Goal: Download file/media

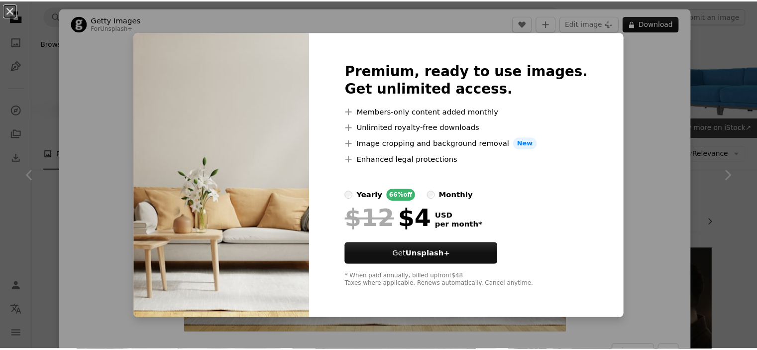
scroll to position [448, 0]
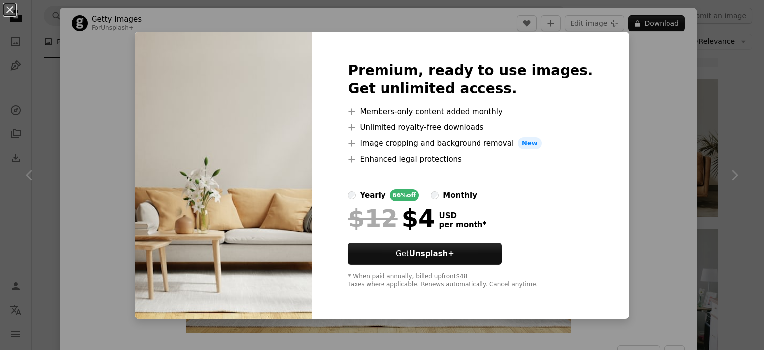
click at [708, 77] on div "An X shape Premium, ready to use images. Get unlimited access. A plus sign Memb…" at bounding box center [382, 175] width 764 height 350
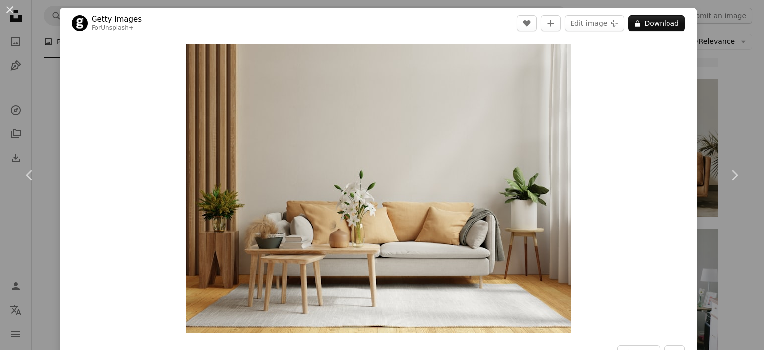
click at [722, 113] on div "An X shape Chevron left Chevron right Getty Images For Unsplash+ A heart A plus…" at bounding box center [382, 175] width 764 height 350
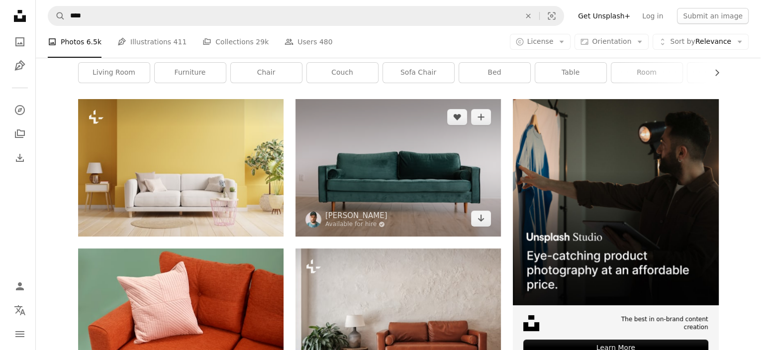
scroll to position [50, 0]
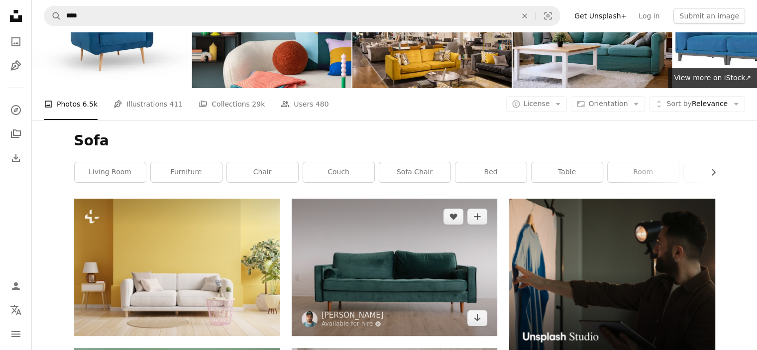
click at [377, 226] on img at bounding box center [394, 267] width 205 height 137
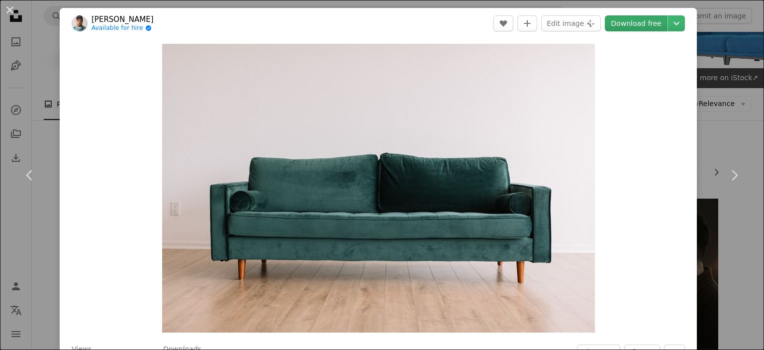
click at [638, 26] on link "Download free" at bounding box center [636, 23] width 63 height 16
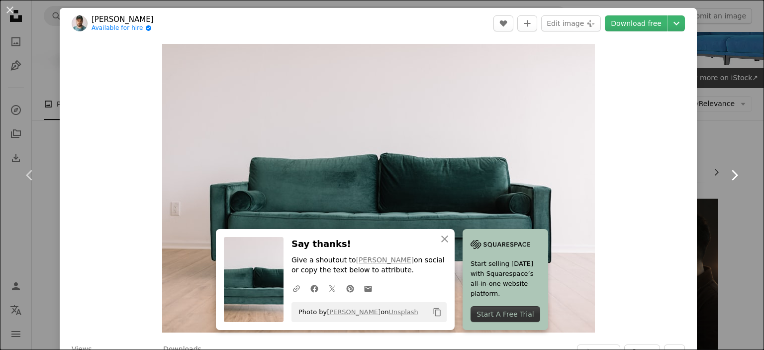
click at [716, 149] on link "Chevron right" at bounding box center [735, 175] width 60 height 96
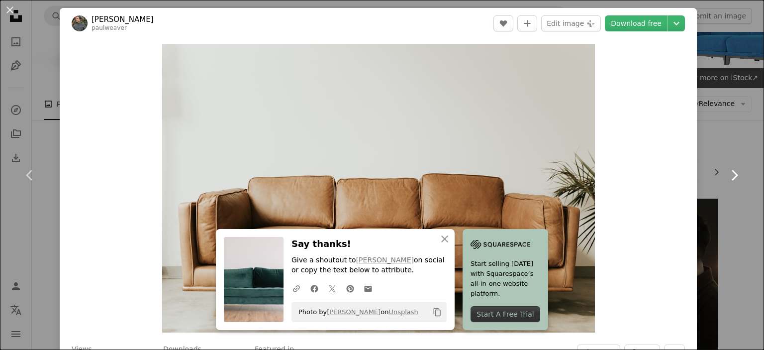
click at [710, 146] on link "Chevron right" at bounding box center [735, 175] width 60 height 96
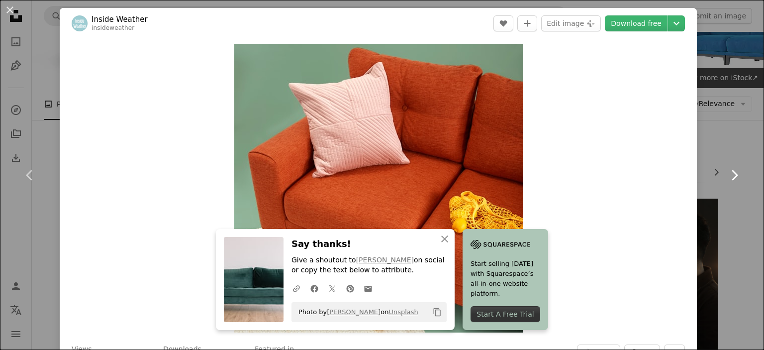
click at [710, 146] on link "Chevron right" at bounding box center [735, 175] width 60 height 96
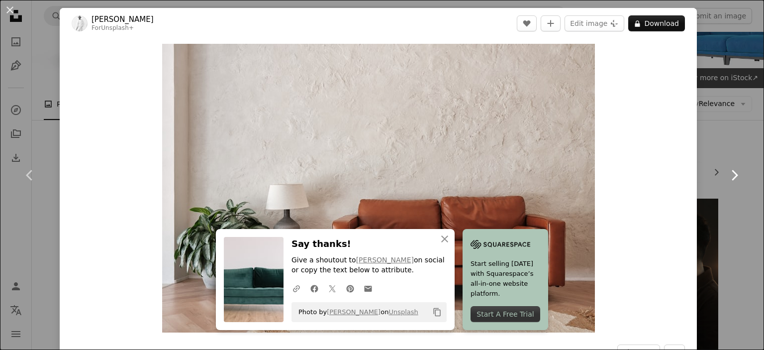
click at [707, 138] on link "Chevron right" at bounding box center [735, 175] width 60 height 96
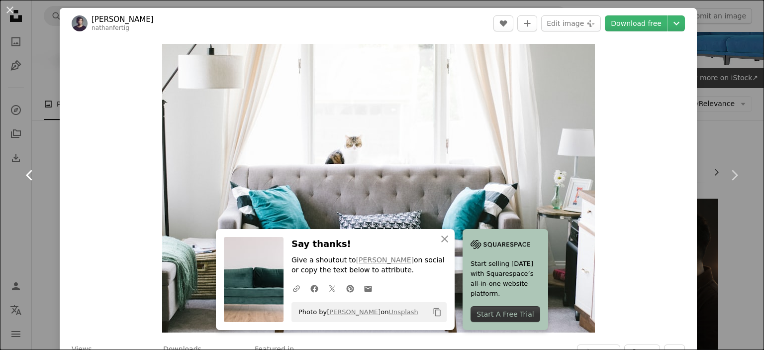
click at [25, 175] on icon "Chevron left" at bounding box center [30, 175] width 16 height 16
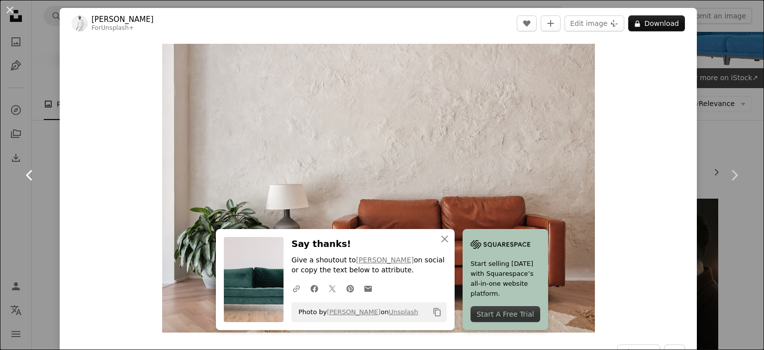
click at [25, 175] on icon "Chevron left" at bounding box center [30, 175] width 16 height 16
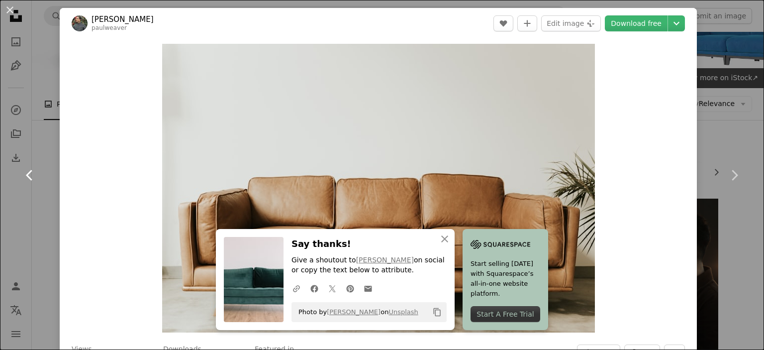
click at [25, 175] on icon "Chevron left" at bounding box center [30, 175] width 16 height 16
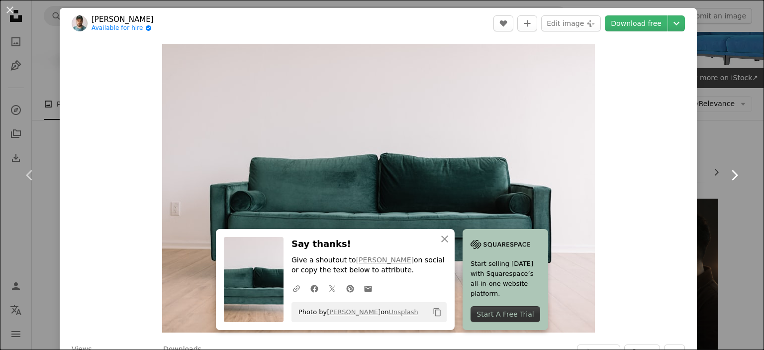
click at [732, 171] on icon "Chevron right" at bounding box center [734, 175] width 16 height 16
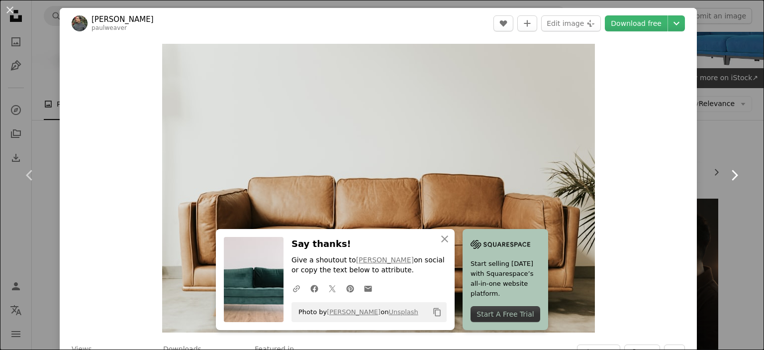
click at [732, 171] on icon "Chevron right" at bounding box center [734, 175] width 16 height 16
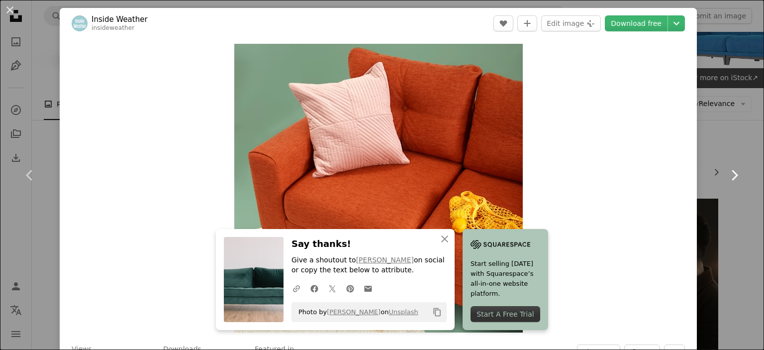
click at [732, 171] on icon "Chevron right" at bounding box center [734, 175] width 16 height 16
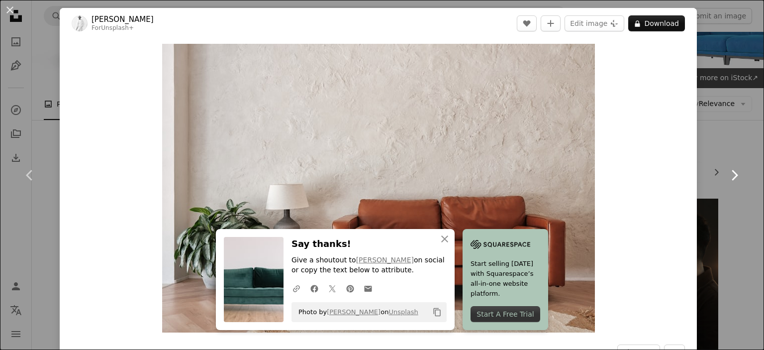
click at [732, 171] on icon "Chevron right" at bounding box center [734, 175] width 16 height 16
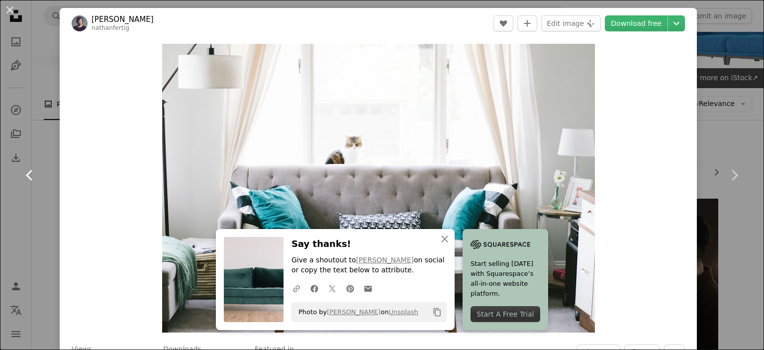
click at [38, 175] on link "Chevron left" at bounding box center [30, 175] width 60 height 96
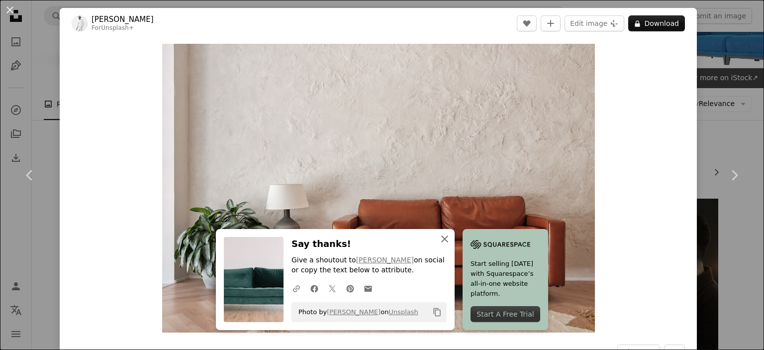
click at [439, 234] on icon "An X shape" at bounding box center [445, 239] width 12 height 12
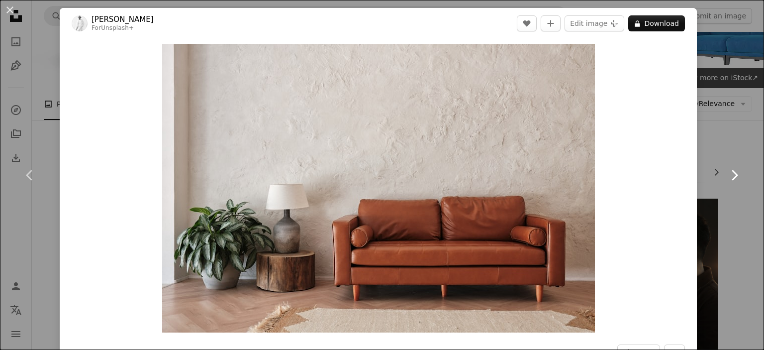
click at [726, 176] on icon "Chevron right" at bounding box center [734, 175] width 16 height 16
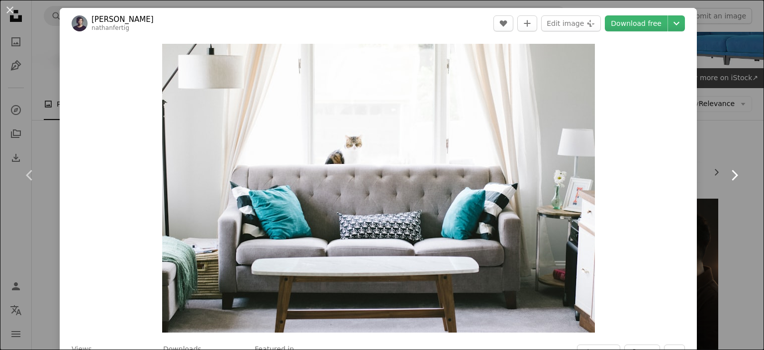
click at [726, 176] on icon "Chevron right" at bounding box center [734, 175] width 16 height 16
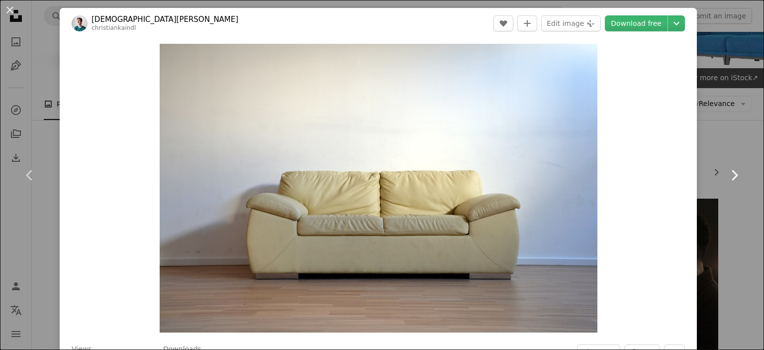
click at [726, 176] on icon "Chevron right" at bounding box center [734, 175] width 16 height 16
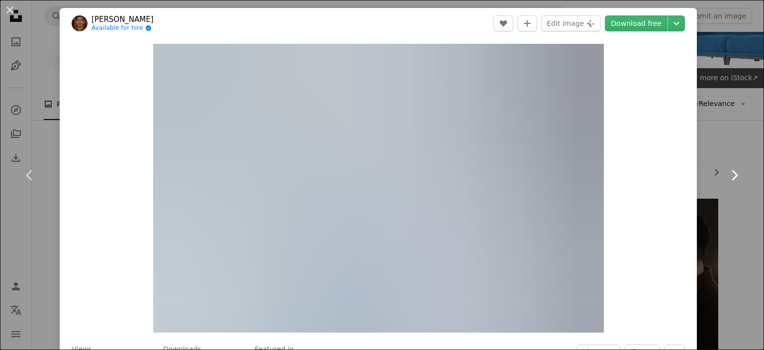
click at [726, 176] on icon "Chevron right" at bounding box center [734, 175] width 16 height 16
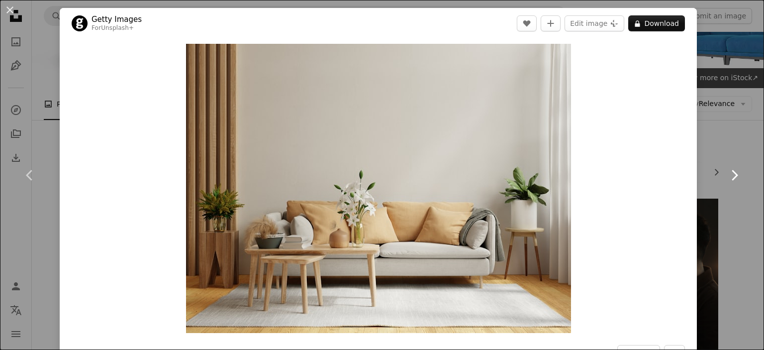
click at [726, 176] on icon "Chevron right" at bounding box center [734, 175] width 16 height 16
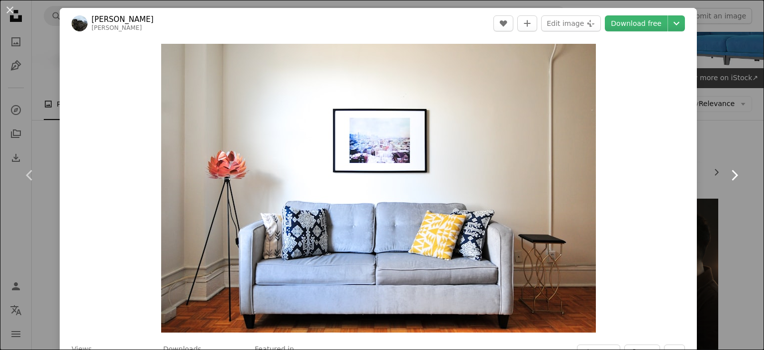
click at [726, 177] on icon "Chevron right" at bounding box center [734, 175] width 16 height 16
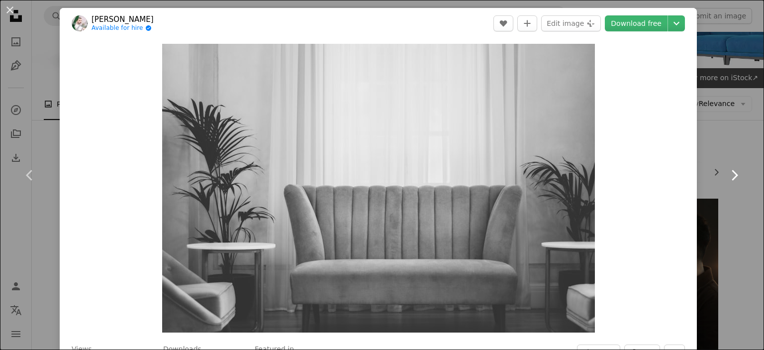
click at [726, 177] on icon "Chevron right" at bounding box center [734, 175] width 16 height 16
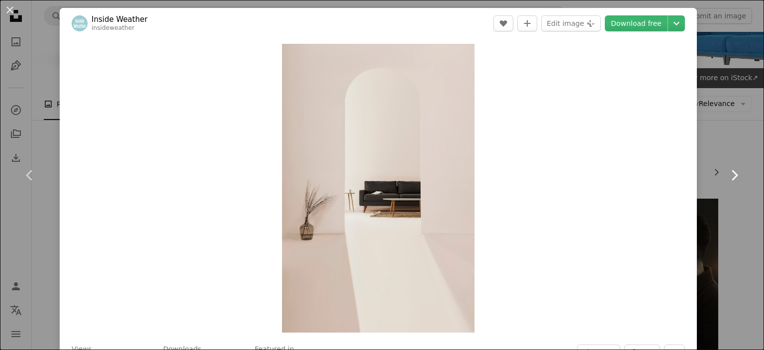
click at [726, 177] on icon "Chevron right" at bounding box center [734, 175] width 16 height 16
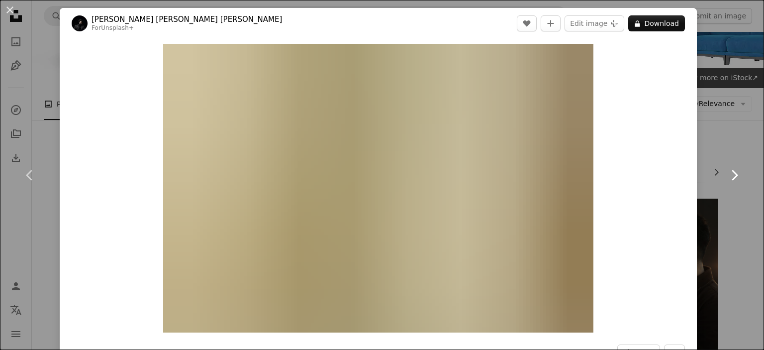
click at [726, 177] on icon "Chevron right" at bounding box center [734, 175] width 16 height 16
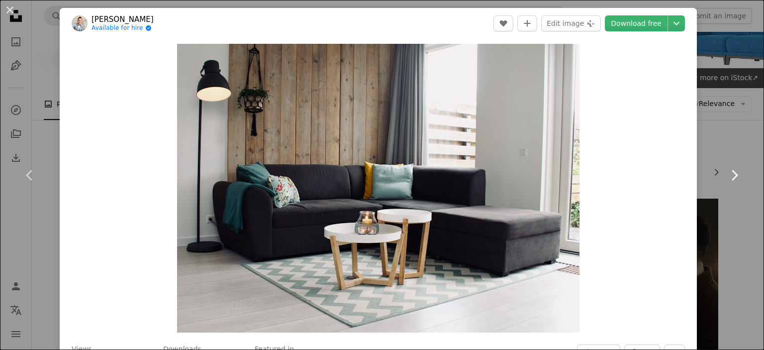
click at [726, 177] on icon "Chevron right" at bounding box center [734, 175] width 16 height 16
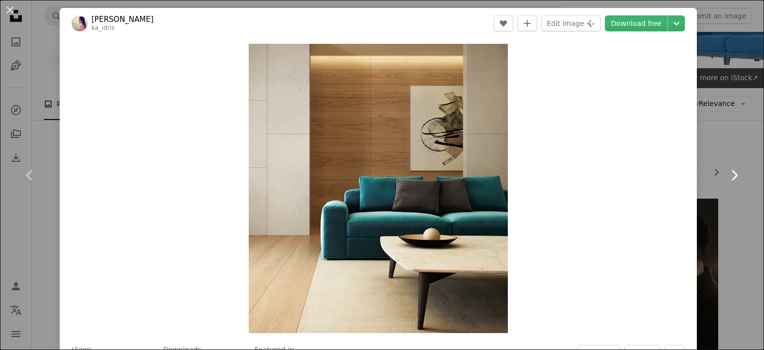
click at [726, 177] on icon "Chevron right" at bounding box center [734, 175] width 16 height 16
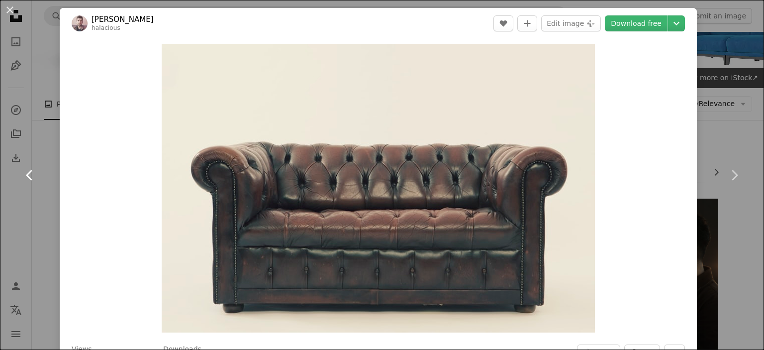
click at [28, 175] on icon "Chevron left" at bounding box center [30, 175] width 16 height 16
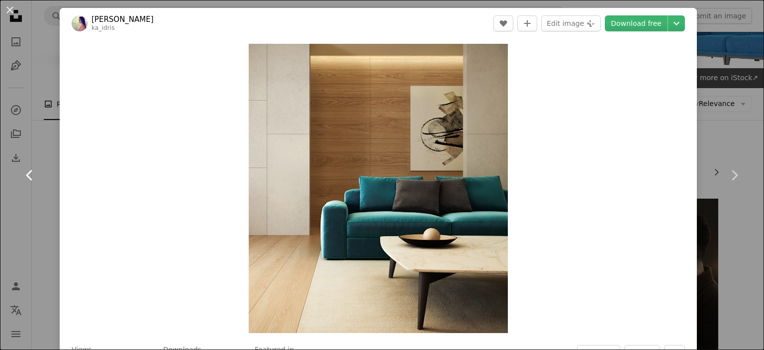
click at [28, 175] on icon "Chevron left" at bounding box center [30, 175] width 16 height 16
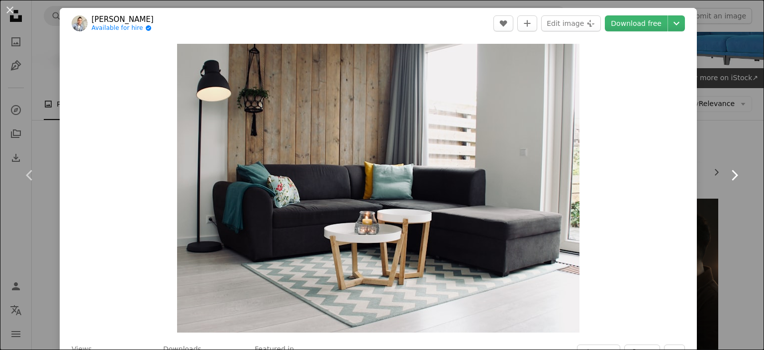
click at [734, 175] on icon "Chevron right" at bounding box center [734, 175] width 16 height 16
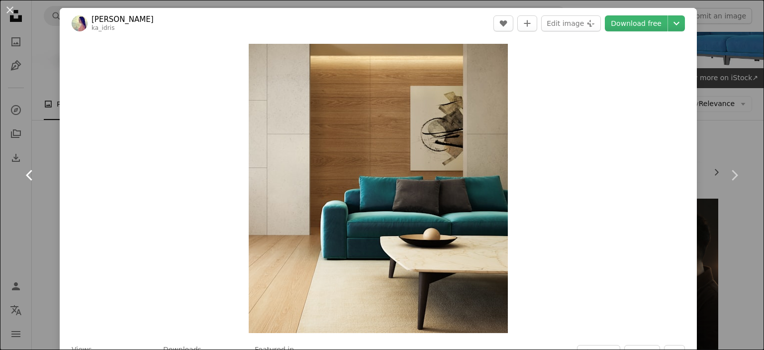
click at [30, 167] on icon "Chevron left" at bounding box center [30, 175] width 16 height 16
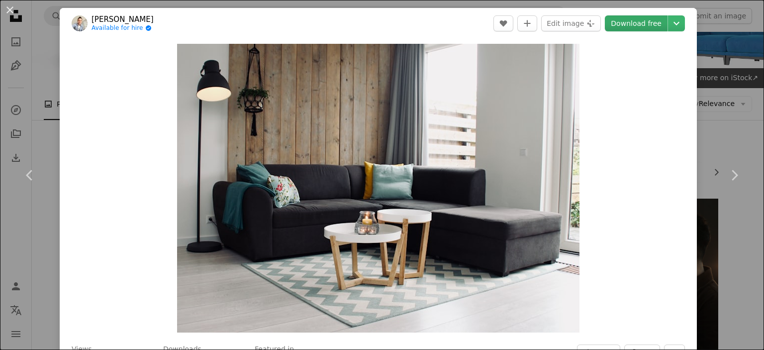
click at [634, 23] on link "Download free" at bounding box center [636, 23] width 63 height 16
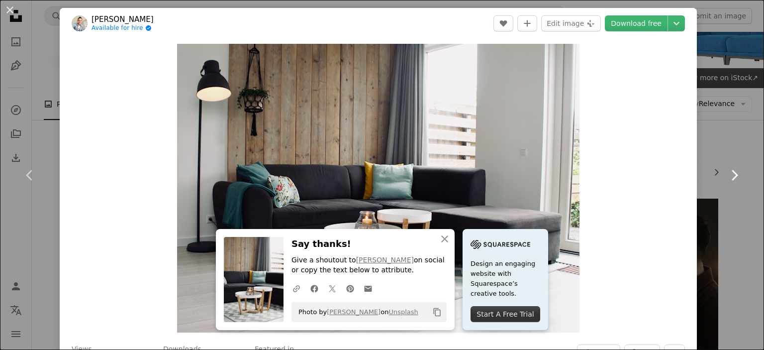
click at [734, 177] on link "Chevron right" at bounding box center [735, 175] width 60 height 96
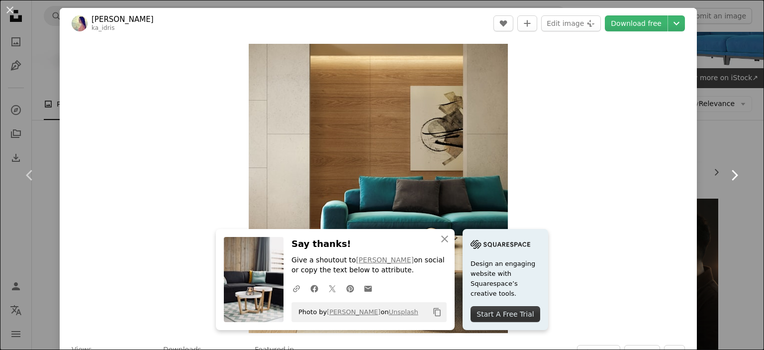
click at [734, 177] on link "Chevron right" at bounding box center [735, 175] width 60 height 96
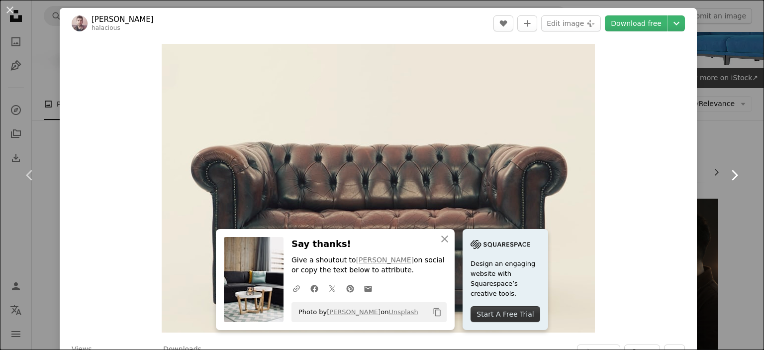
click at [734, 177] on link "Chevron right" at bounding box center [735, 175] width 60 height 96
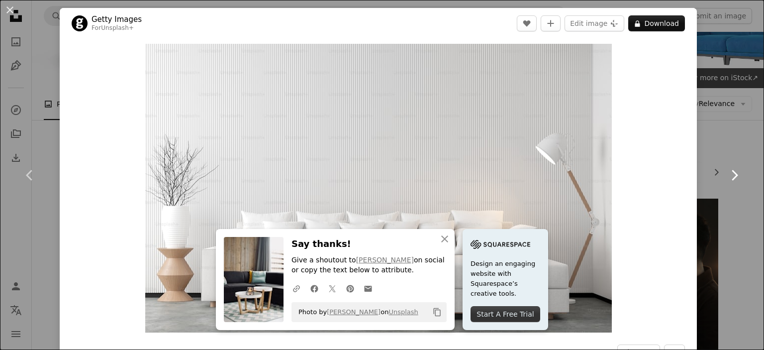
click at [726, 175] on icon "Chevron right" at bounding box center [734, 175] width 16 height 16
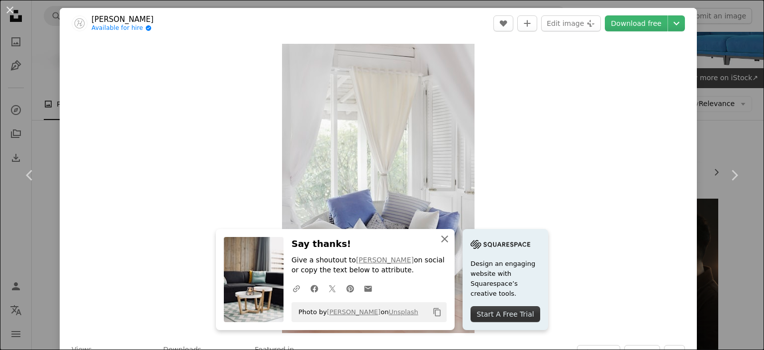
click at [446, 236] on icon "An X shape" at bounding box center [445, 239] width 12 height 12
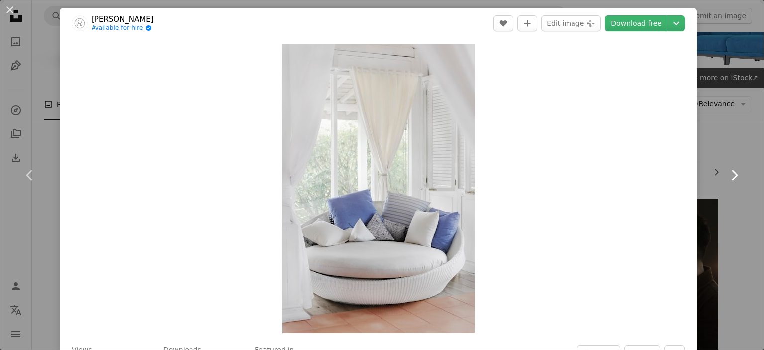
click at [732, 173] on icon at bounding box center [735, 175] width 6 height 10
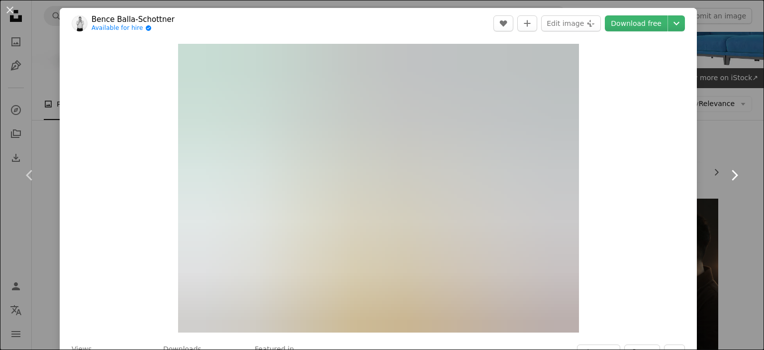
click at [732, 173] on icon at bounding box center [735, 175] width 6 height 10
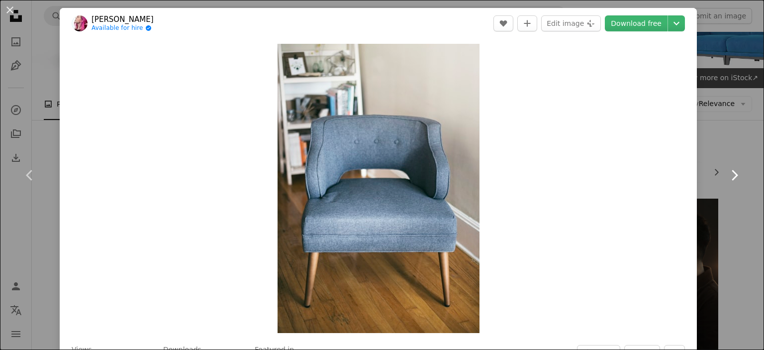
click at [732, 173] on icon at bounding box center [735, 175] width 6 height 10
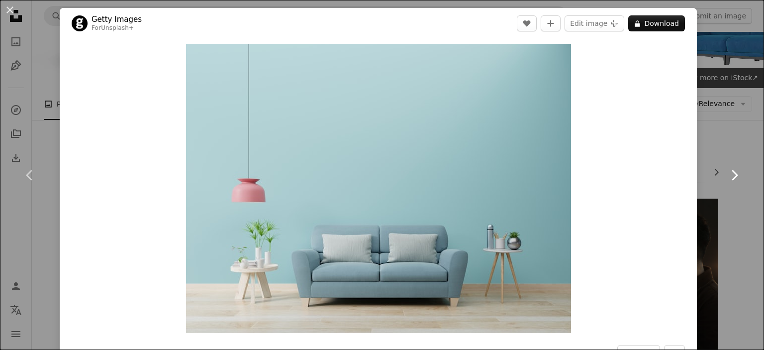
click at [732, 173] on icon at bounding box center [735, 175] width 6 height 10
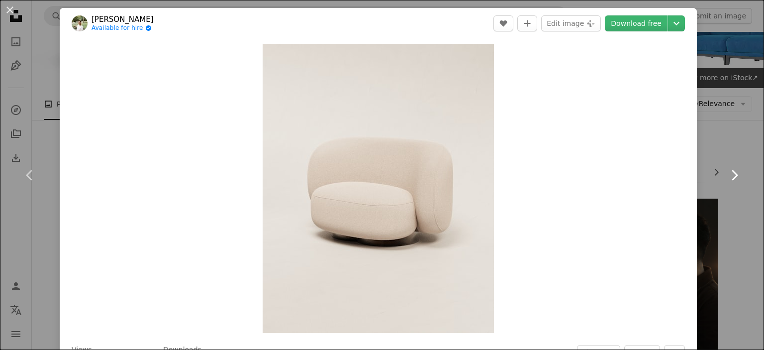
click at [732, 173] on icon at bounding box center [735, 175] width 6 height 10
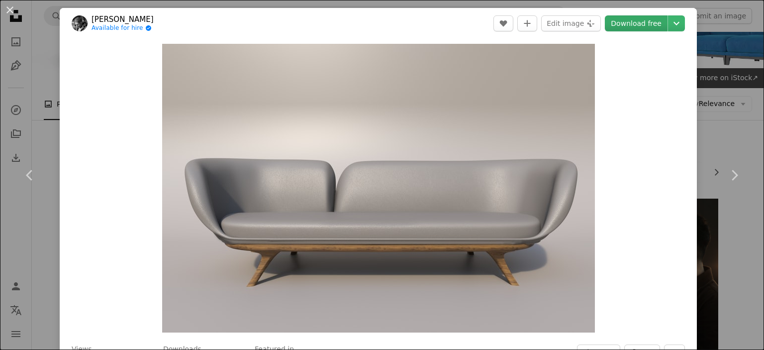
click at [632, 27] on link "Download free" at bounding box center [636, 23] width 63 height 16
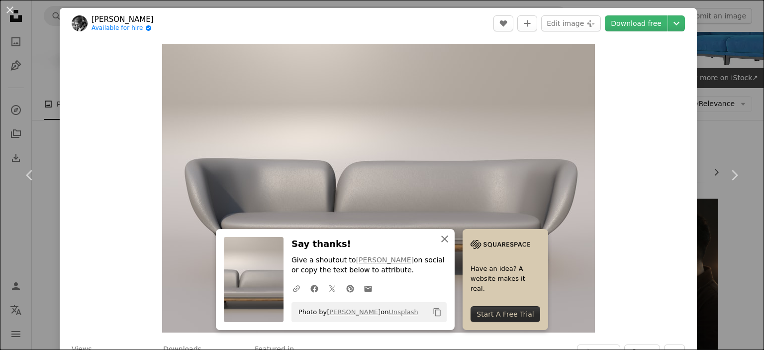
click at [435, 237] on button "An X shape Close" at bounding box center [445, 239] width 20 height 20
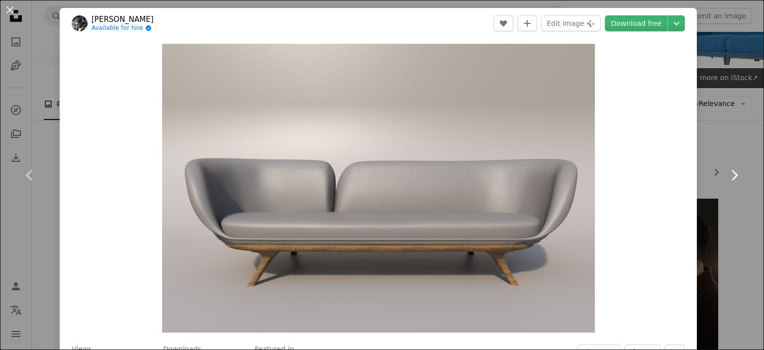
click at [726, 176] on icon "Chevron right" at bounding box center [734, 175] width 16 height 16
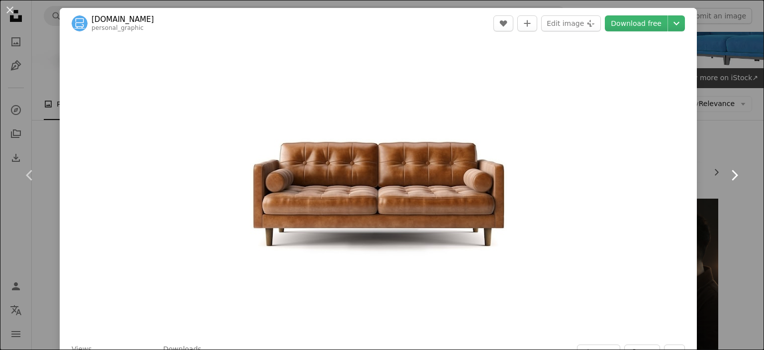
click at [726, 176] on icon "Chevron right" at bounding box center [734, 175] width 16 height 16
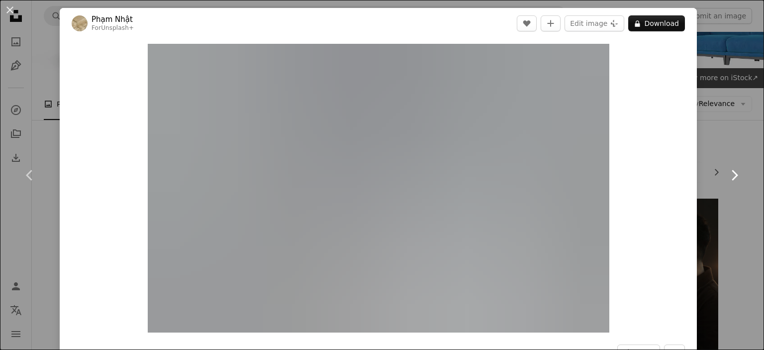
click at [726, 174] on icon "Chevron right" at bounding box center [734, 175] width 16 height 16
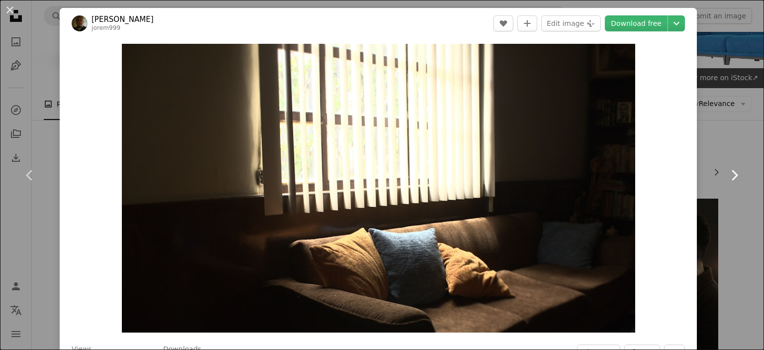
click at [726, 174] on icon "Chevron right" at bounding box center [734, 175] width 16 height 16
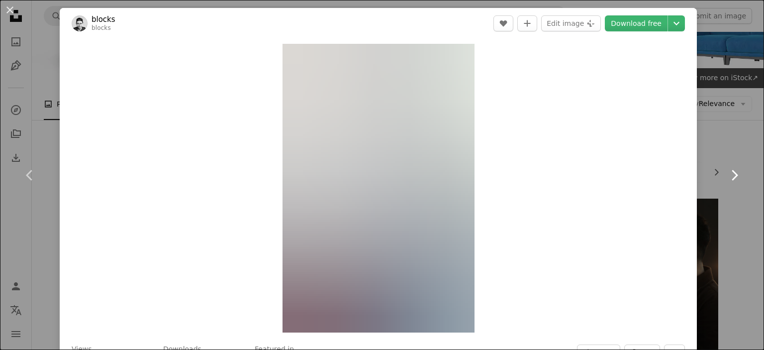
click at [726, 174] on icon "Chevron right" at bounding box center [734, 175] width 16 height 16
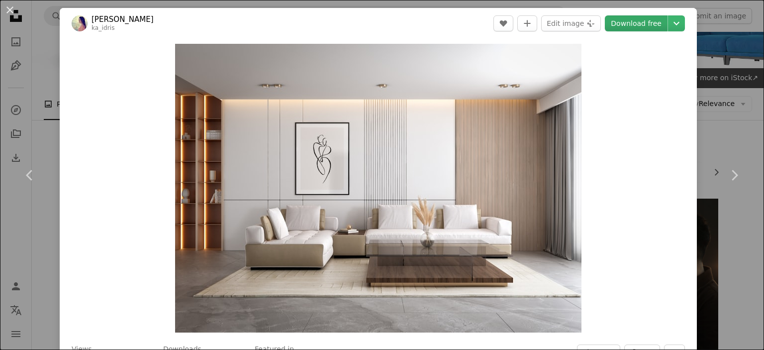
click at [614, 25] on link "Download free" at bounding box center [636, 23] width 63 height 16
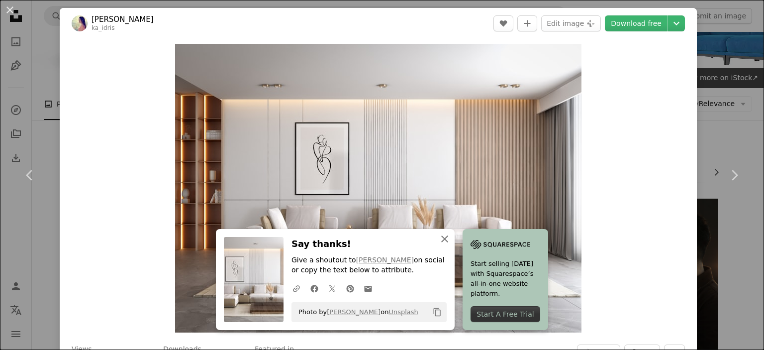
click at [439, 244] on icon "An X shape" at bounding box center [445, 239] width 12 height 12
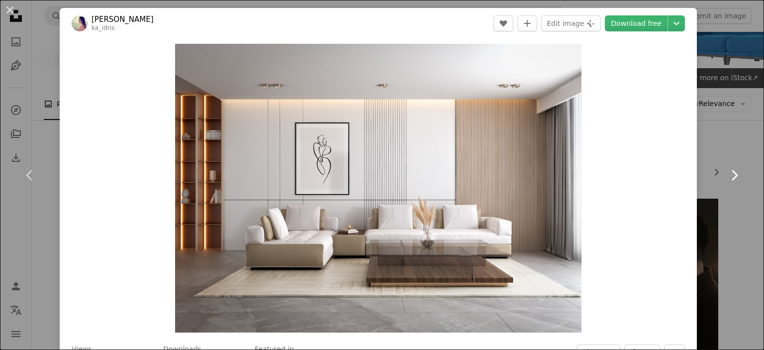
click at [732, 174] on icon "Chevron right" at bounding box center [734, 175] width 16 height 16
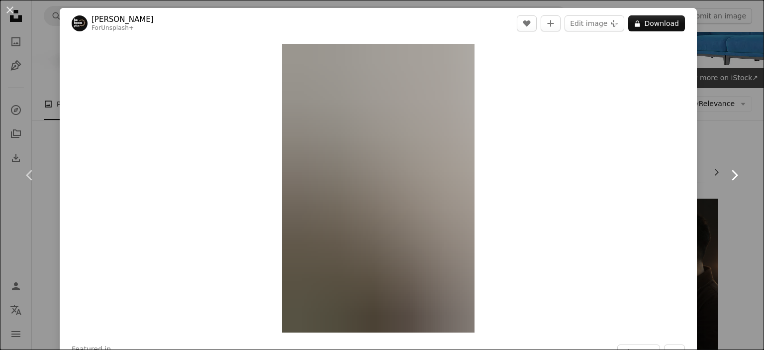
click at [732, 174] on icon "Chevron right" at bounding box center [734, 175] width 16 height 16
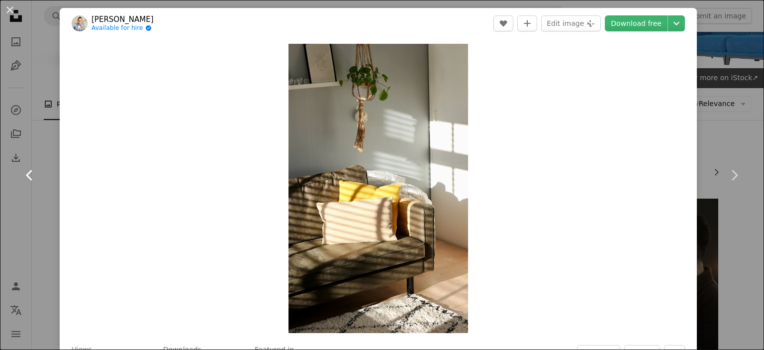
click at [28, 179] on icon "Chevron left" at bounding box center [30, 175] width 16 height 16
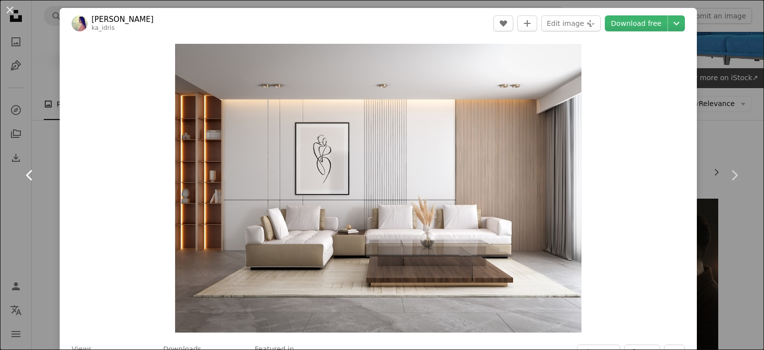
click at [28, 179] on icon "Chevron left" at bounding box center [30, 175] width 16 height 16
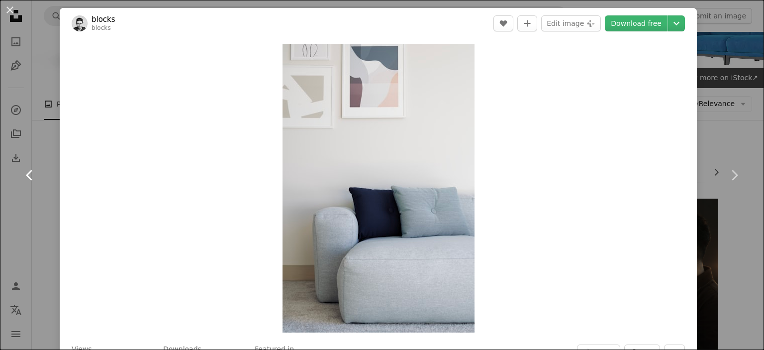
click at [28, 179] on icon "Chevron left" at bounding box center [30, 175] width 16 height 16
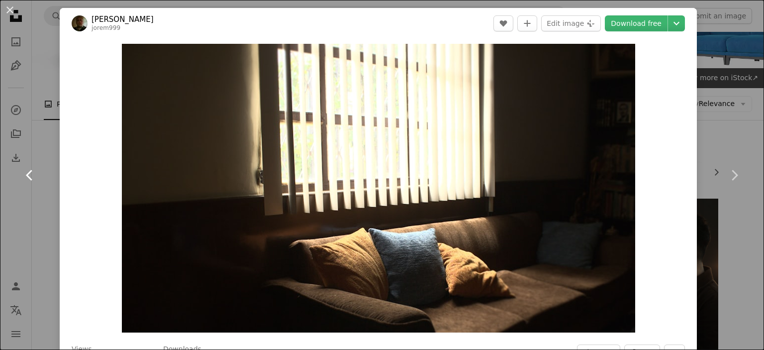
click at [28, 179] on icon "Chevron left" at bounding box center [30, 175] width 16 height 16
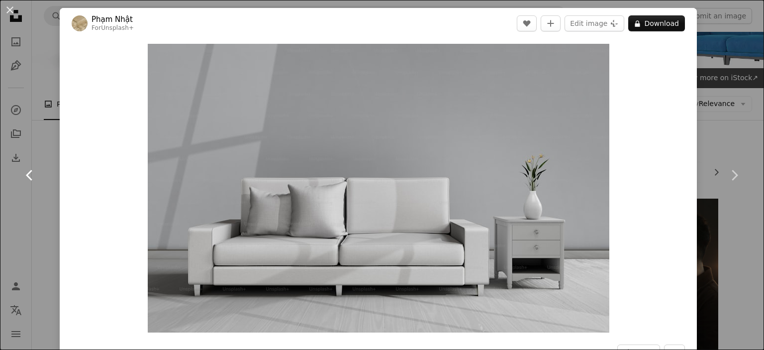
click at [28, 179] on icon "Chevron left" at bounding box center [30, 175] width 16 height 16
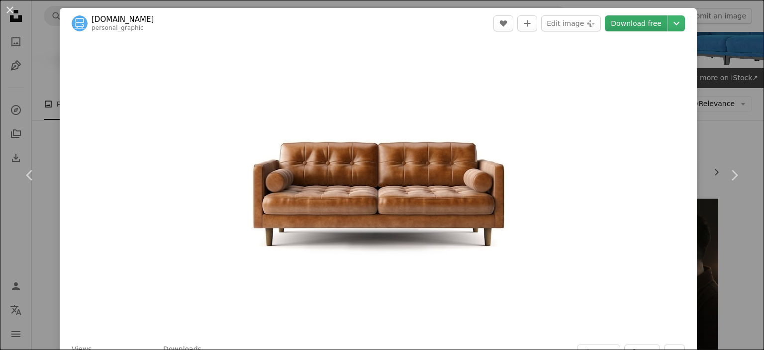
click at [635, 25] on link "Download free" at bounding box center [636, 23] width 63 height 16
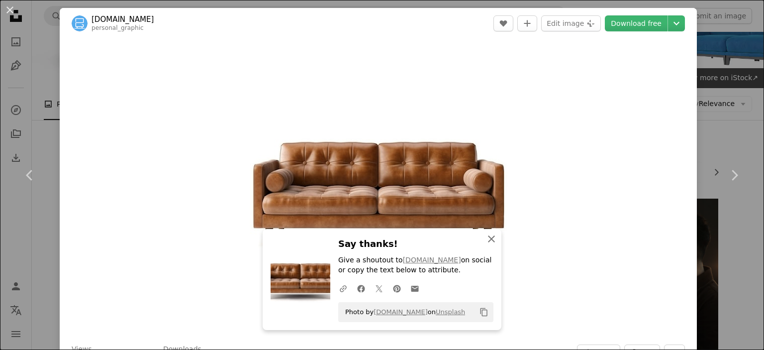
click at [494, 243] on icon "An X shape" at bounding box center [492, 239] width 12 height 12
